Goal: Transaction & Acquisition: Purchase product/service

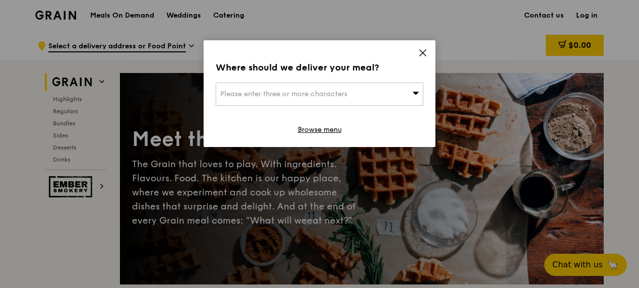
click at [312, 91] on span "Please enter three or more characters" at bounding box center [283, 94] width 127 height 9
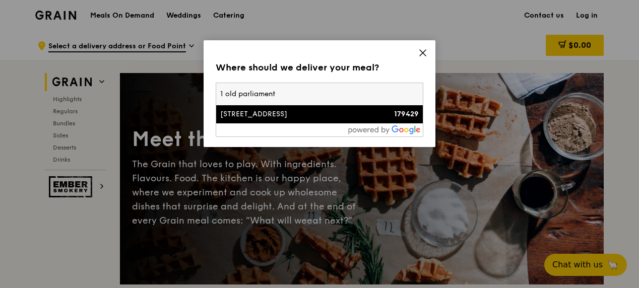
type input "1 old parliament"
click at [300, 114] on div "[STREET_ADDRESS]" at bounding box center [294, 114] width 149 height 10
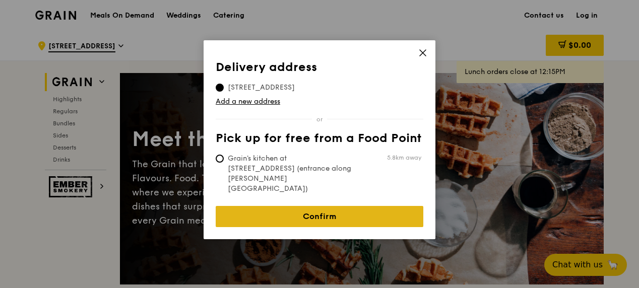
click at [321, 206] on link "Confirm" at bounding box center [320, 216] width 208 height 21
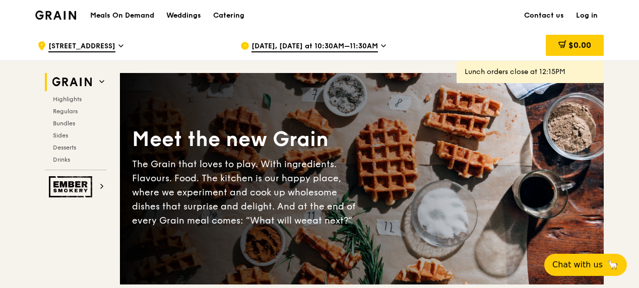
click at [378, 42] on div "[DATE], [DATE] at 10:30AM–11:30AM" at bounding box center [334, 46] width 187 height 30
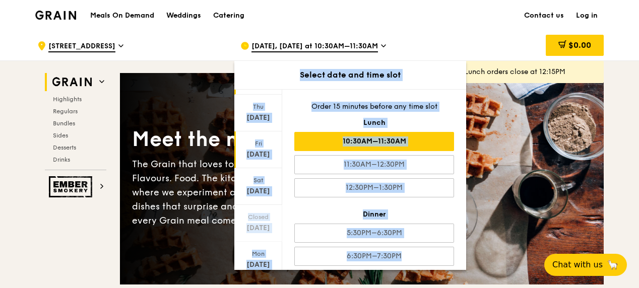
scroll to position [128, 0]
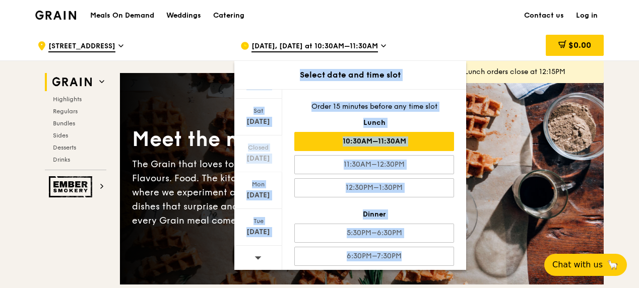
click at [264, 253] on div at bounding box center [258, 259] width 48 height 26
click at [264, 252] on div at bounding box center [258, 259] width 48 height 26
click at [263, 252] on div at bounding box center [258, 259] width 48 height 26
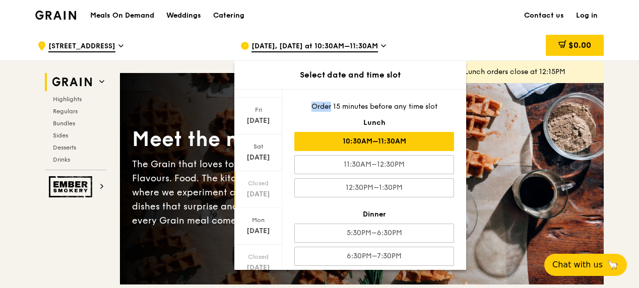
scroll to position [77, 0]
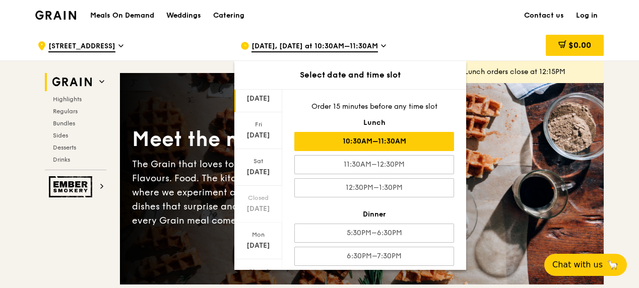
click at [263, 99] on div "[DATE]" at bounding box center [258, 99] width 45 height 10
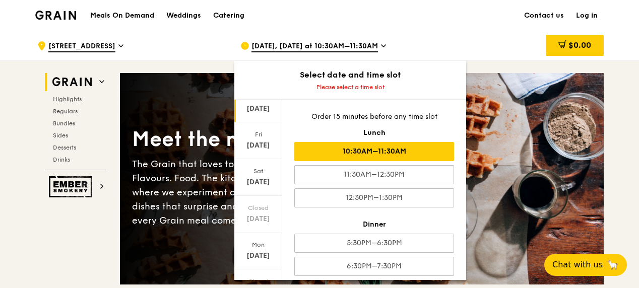
click at [360, 150] on div "10:30AM–11:30AM" at bounding box center [374, 151] width 160 height 19
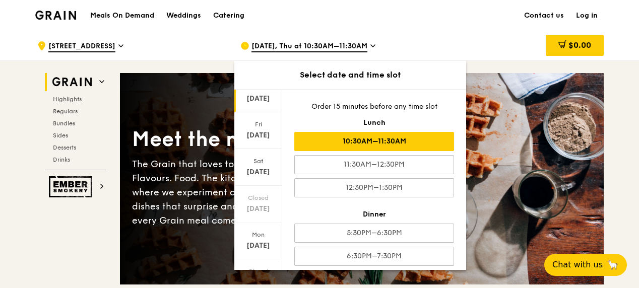
click at [184, 49] on div ".cls-1 { fill: none; stroke: #fff; stroke-linecap: round; stroke-linejoin: roun…" at bounding box center [130, 46] width 187 height 30
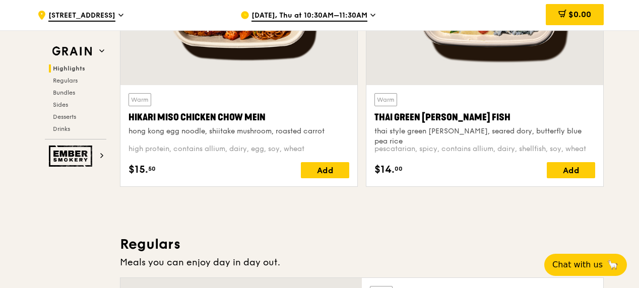
scroll to position [454, 0]
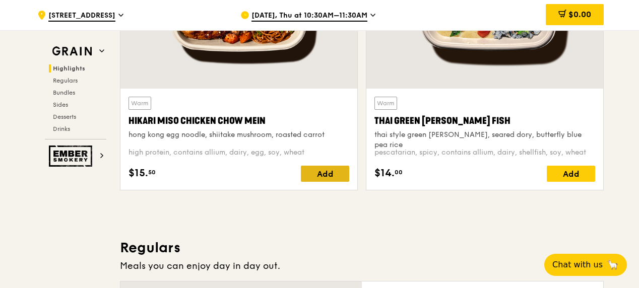
click at [324, 175] on div "Add" at bounding box center [325, 174] width 48 height 16
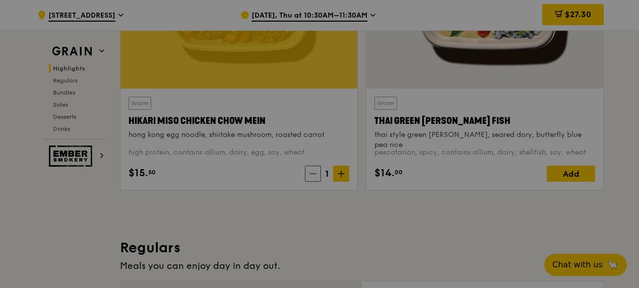
click at [341, 171] on div at bounding box center [319, 144] width 639 height 288
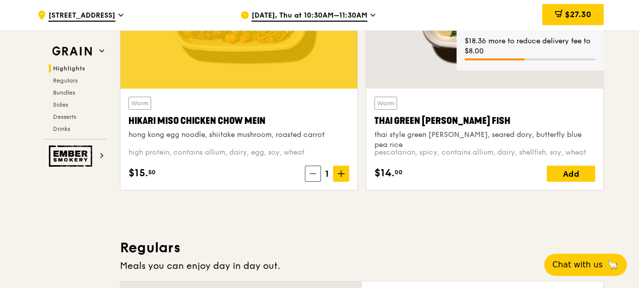
click at [341, 171] on icon at bounding box center [341, 174] width 0 height 6
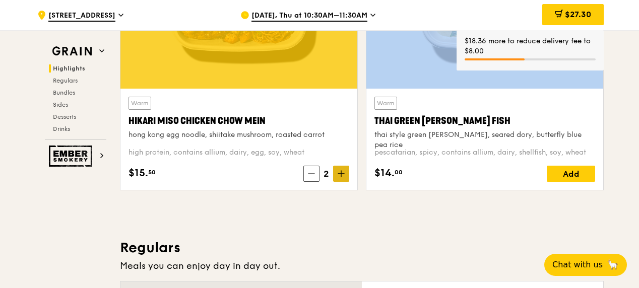
click at [341, 171] on icon at bounding box center [341, 173] width 7 height 7
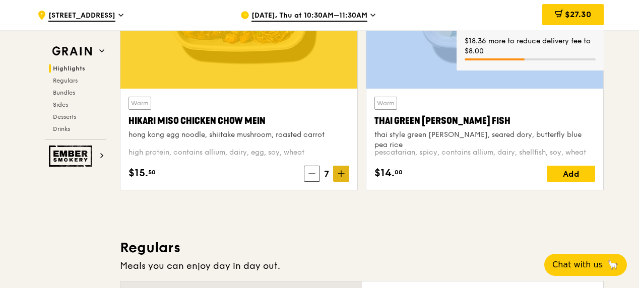
click at [341, 171] on icon at bounding box center [341, 173] width 7 height 7
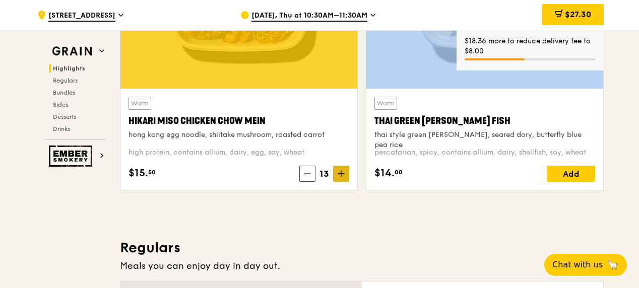
click at [341, 171] on icon at bounding box center [341, 173] width 7 height 7
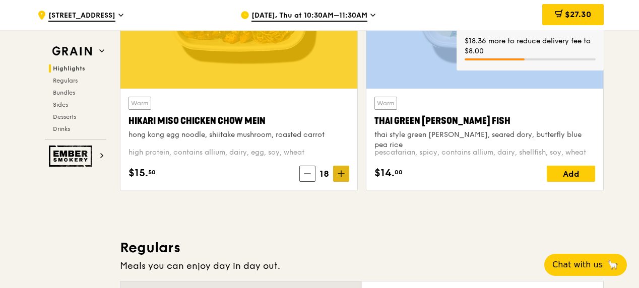
click at [341, 171] on icon at bounding box center [341, 173] width 7 height 7
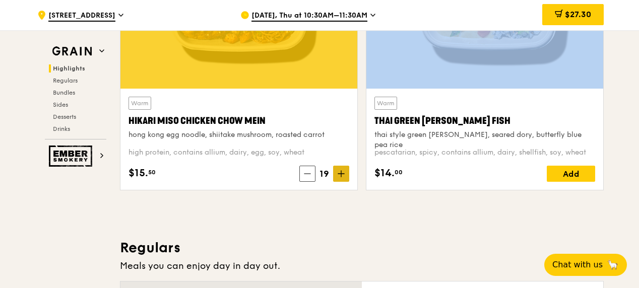
click at [341, 171] on icon at bounding box center [341, 173] width 7 height 7
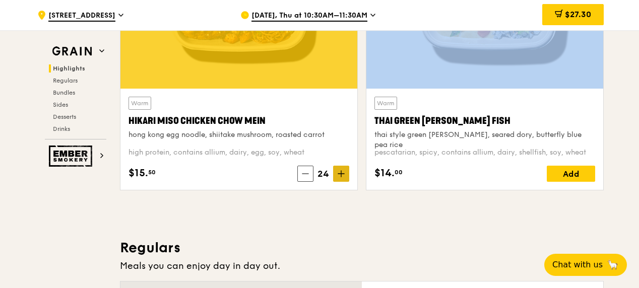
click at [341, 171] on icon at bounding box center [341, 173] width 7 height 7
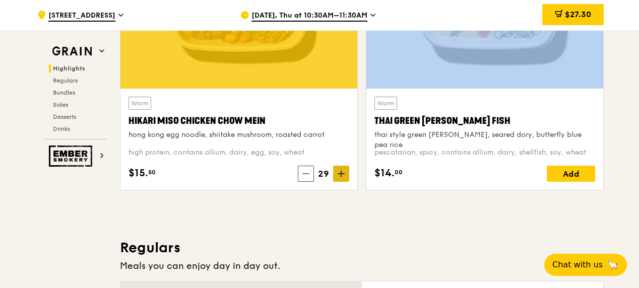
click at [341, 171] on icon at bounding box center [341, 173] width 7 height 7
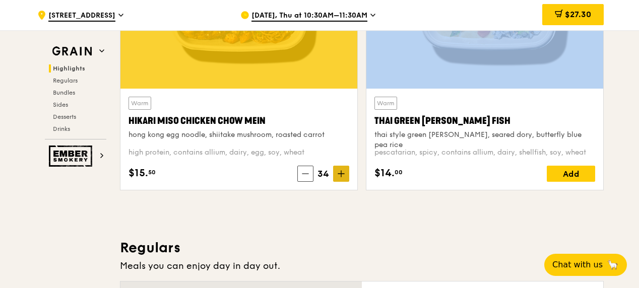
click at [341, 171] on icon at bounding box center [341, 173] width 7 height 7
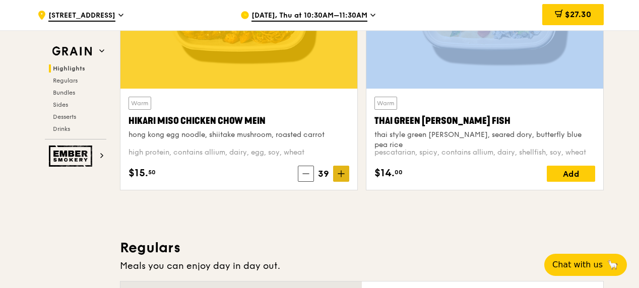
click at [341, 171] on icon at bounding box center [341, 173] width 7 height 7
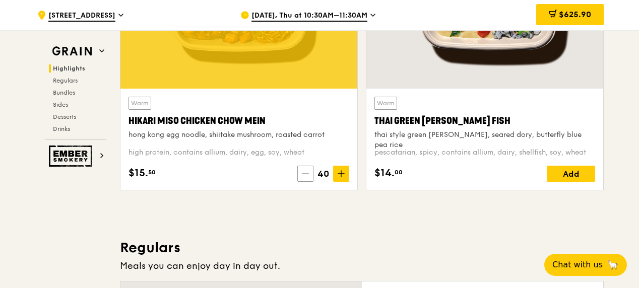
click at [307, 177] on span at bounding box center [305, 174] width 16 height 16
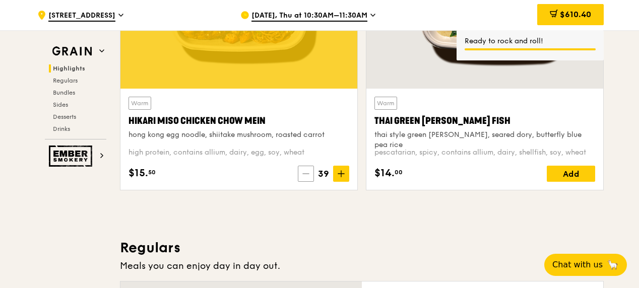
click at [306, 171] on icon at bounding box center [306, 173] width 7 height 7
drag, startPoint x: 306, startPoint y: 171, endPoint x: 315, endPoint y: 194, distance: 24.3
click at [315, 194] on div "38 items added to cart Warm Hikari Miso Chicken Chow Mein hong kong egg noodle,…" at bounding box center [239, 55] width 246 height 285
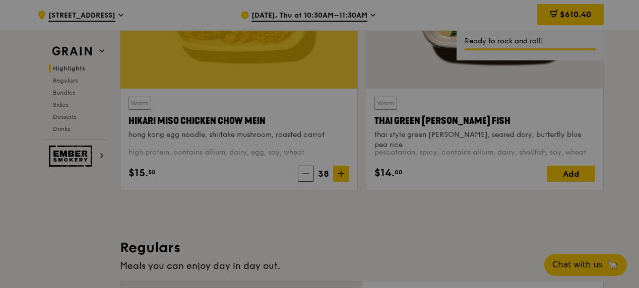
click at [306, 173] on div at bounding box center [319, 144] width 639 height 288
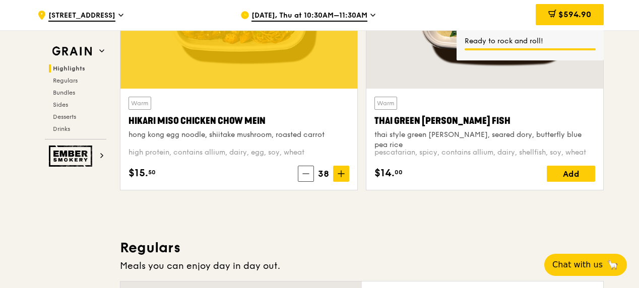
click at [306, 174] on icon at bounding box center [306, 174] width 6 height 0
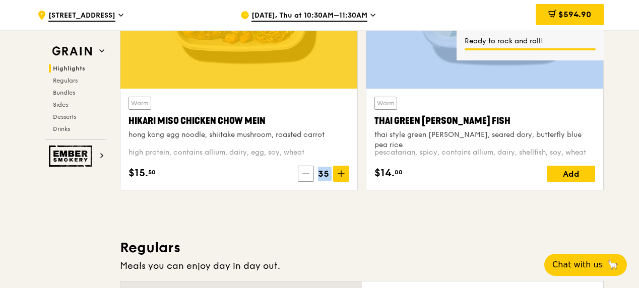
click at [306, 173] on icon at bounding box center [306, 173] width 7 height 7
click at [306, 173] on icon at bounding box center [307, 173] width 7 height 7
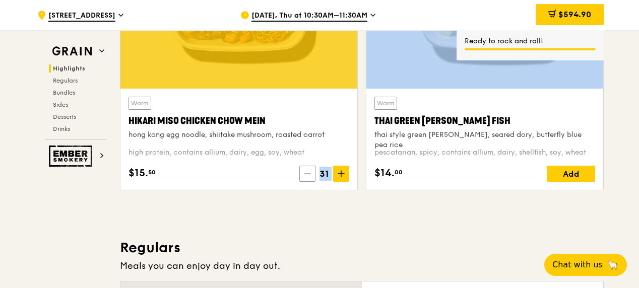
click at [306, 173] on icon at bounding box center [307, 173] width 7 height 7
click at [306, 173] on icon at bounding box center [306, 173] width 7 height 7
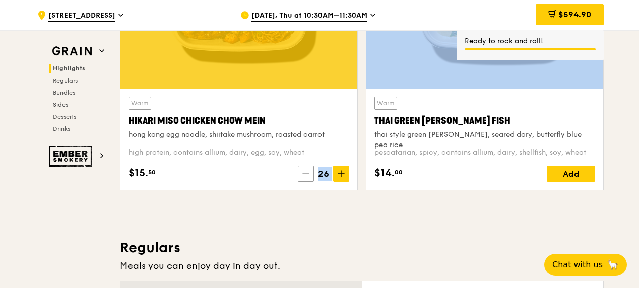
click at [306, 173] on icon at bounding box center [306, 173] width 7 height 7
click at [306, 173] on icon at bounding box center [305, 173] width 7 height 7
click at [306, 173] on icon at bounding box center [306, 173] width 7 height 7
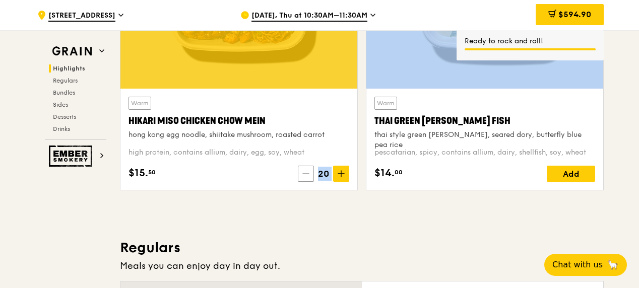
click at [306, 173] on icon at bounding box center [306, 173] width 7 height 7
click at [306, 173] on icon at bounding box center [307, 173] width 7 height 7
click at [306, 173] on icon at bounding box center [308, 173] width 7 height 7
click at [306, 173] on icon at bounding box center [307, 173] width 7 height 7
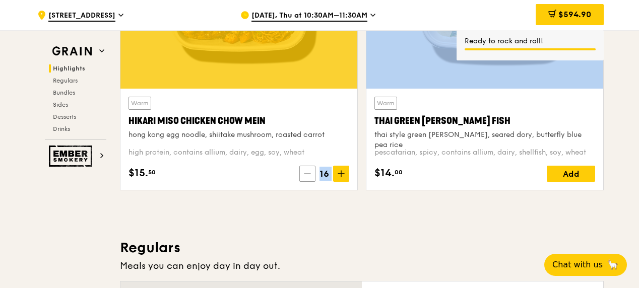
click at [306, 173] on icon at bounding box center [307, 173] width 7 height 7
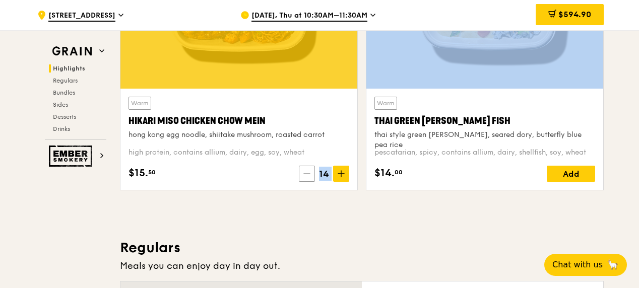
click at [306, 173] on icon at bounding box center [307, 173] width 7 height 7
click at [306, 173] on icon at bounding box center [309, 173] width 7 height 7
click at [306, 173] on icon at bounding box center [307, 173] width 7 height 7
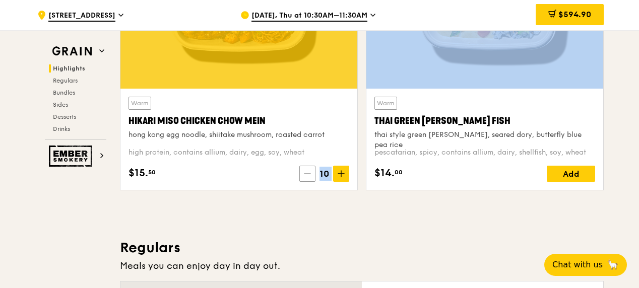
click at [306, 173] on span at bounding box center [308, 174] width 16 height 16
click at [306, 173] on span at bounding box center [312, 174] width 16 height 16
click at [307, 173] on span at bounding box center [312, 174] width 16 height 16
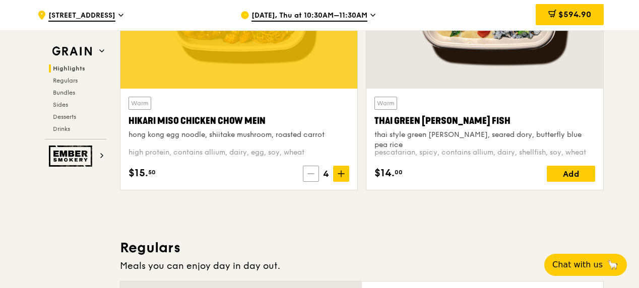
click at [307, 173] on span at bounding box center [311, 174] width 16 height 16
click at [308, 173] on span at bounding box center [312, 174] width 16 height 16
click at [309, 173] on span at bounding box center [313, 174] width 16 height 16
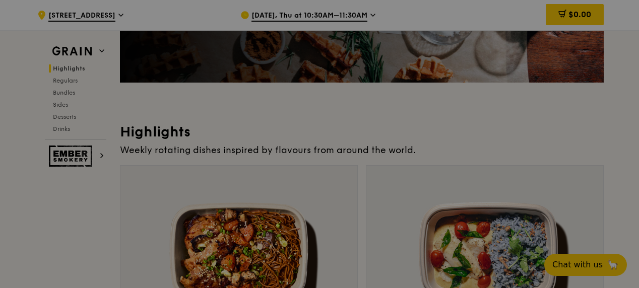
scroll to position [0, 0]
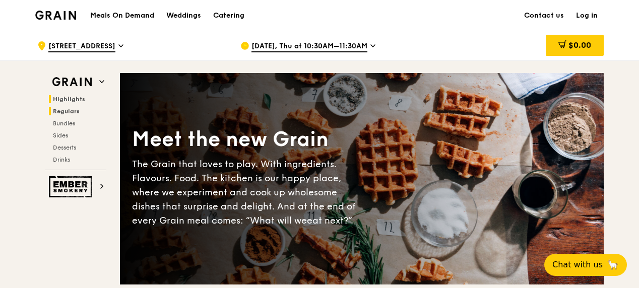
click at [72, 111] on span "Regulars" at bounding box center [66, 111] width 27 height 7
click at [372, 44] on icon at bounding box center [373, 45] width 5 height 9
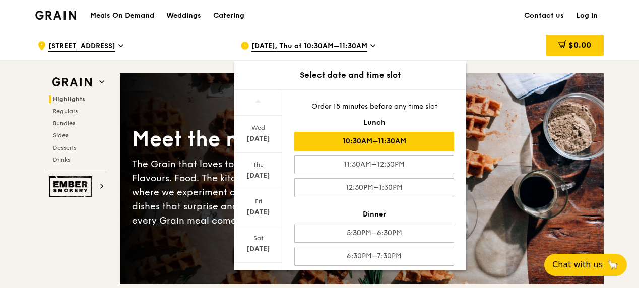
click at [408, 19] on div "Meals On Demand Weddings Catering Contact us Log in" at bounding box center [319, 15] width 569 height 31
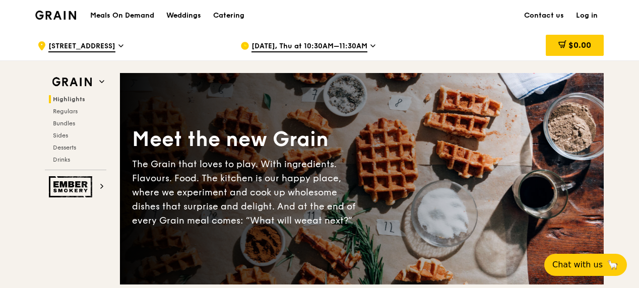
click at [375, 43] on div "[DATE], Thu at 10:30AM–11:30AM" at bounding box center [334, 46] width 187 height 30
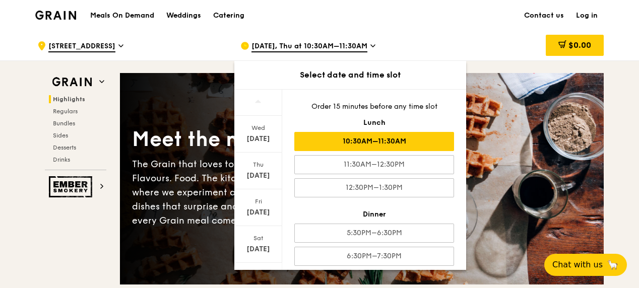
click at [375, 43] on div "[DATE], Thu at 10:30AM–11:30AM" at bounding box center [334, 46] width 187 height 30
